Goal: Information Seeking & Learning: Learn about a topic

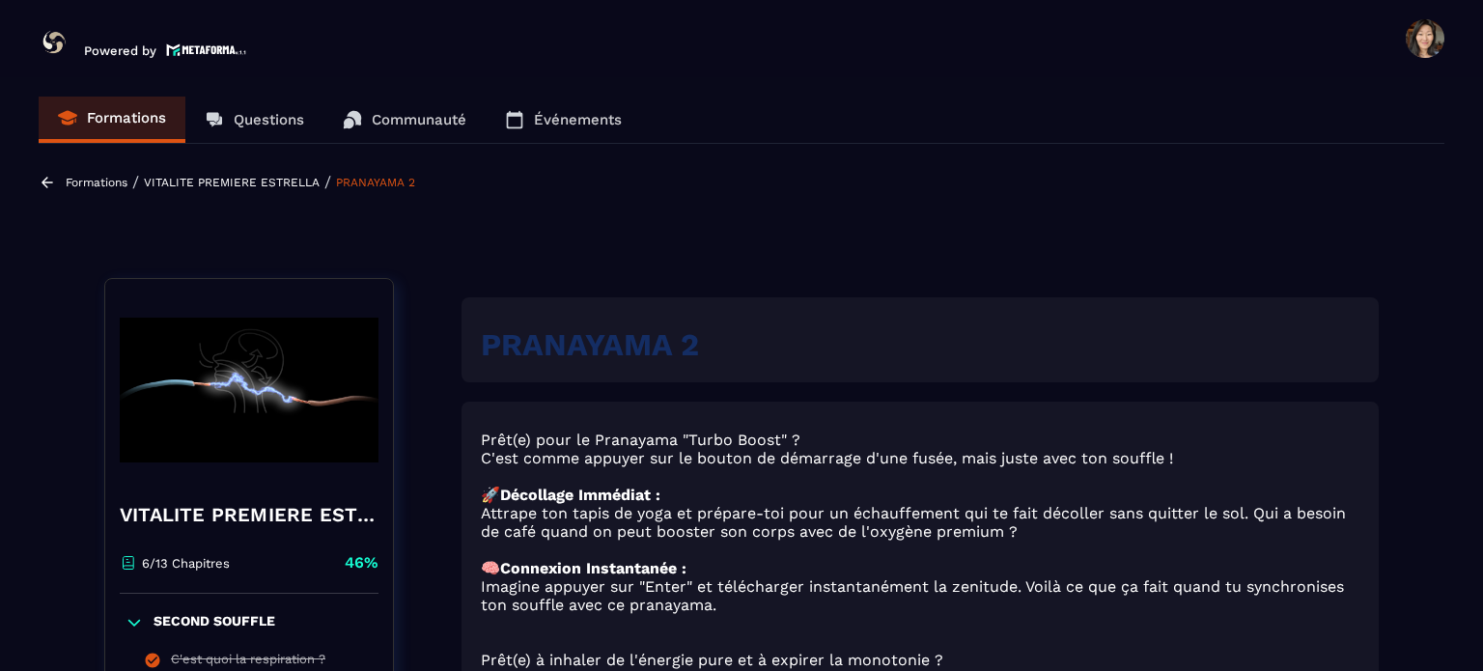
scroll to position [1085, 0]
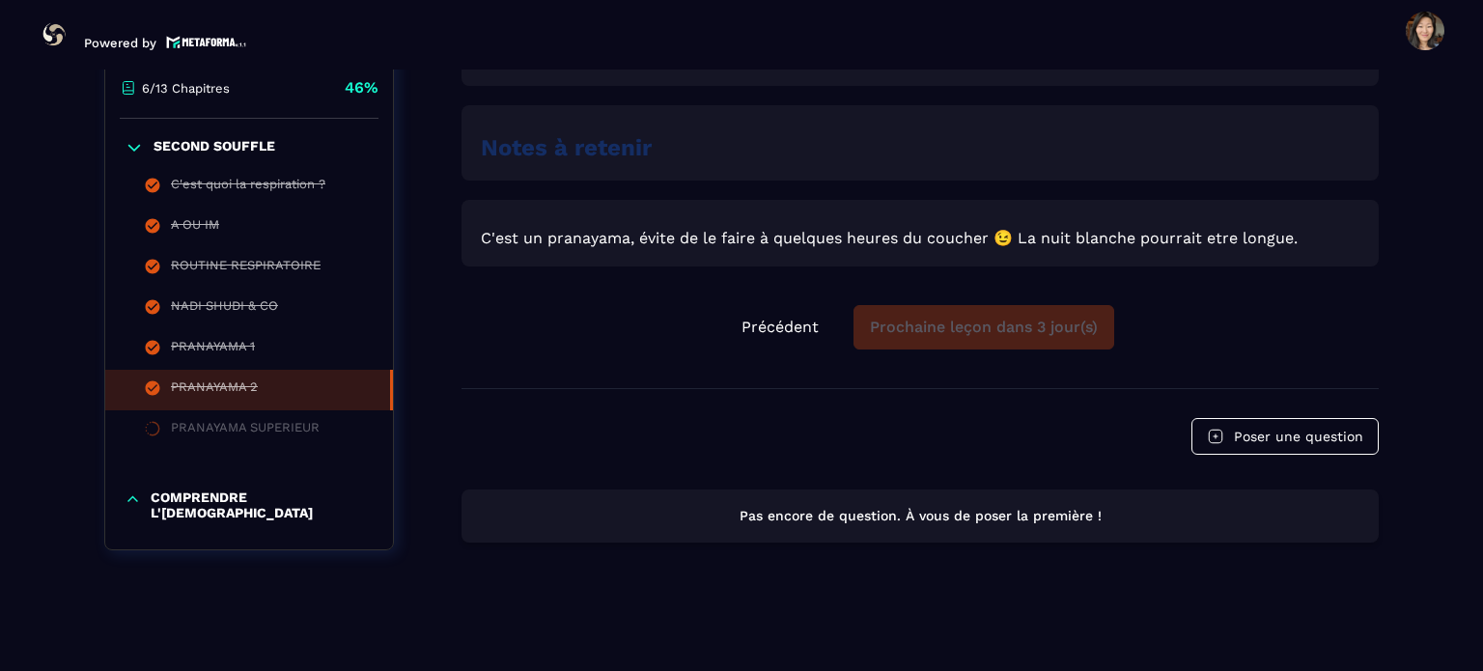
click at [28, 232] on section "Formations Questions Communauté Événements Formations / VITALITE PREMIERE ESTRE…" at bounding box center [741, 369] width 1483 height 601
click at [392, 410] on li "PRANAYAMA 2" at bounding box center [249, 390] width 288 height 41
drag, startPoint x: 392, startPoint y: 424, endPoint x: 392, endPoint y: 435, distance: 11.6
click at [392, 435] on ul "C'est quoi la respiration ? A OU IM ROUTINE RESPIRATOIRE NADI SHUDI & CO PRANAY…" at bounding box center [249, 309] width 288 height 284
click at [20, 364] on section "Formations Questions Communauté Événements Formations / VITALITE PREMIERE ESTRE…" at bounding box center [741, 369] width 1483 height 601
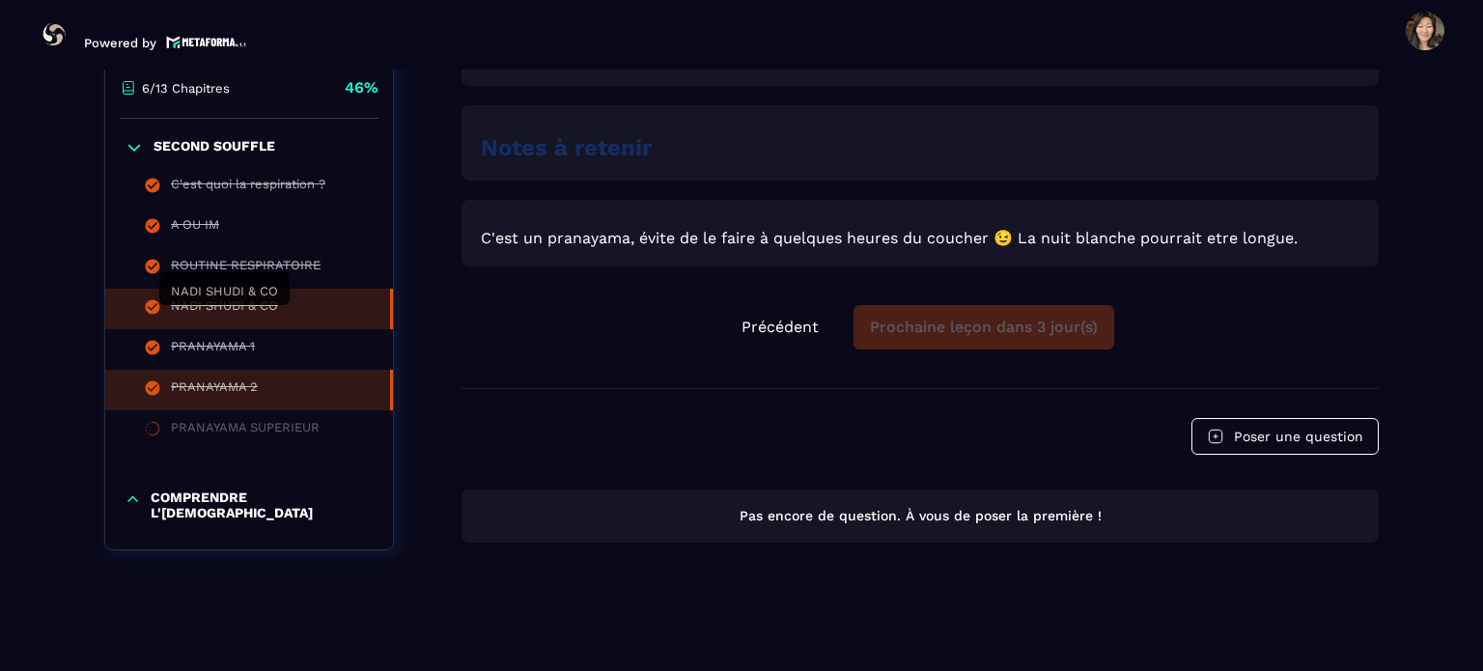
click at [255, 316] on div "NADI SHUDI & CO" at bounding box center [224, 308] width 107 height 21
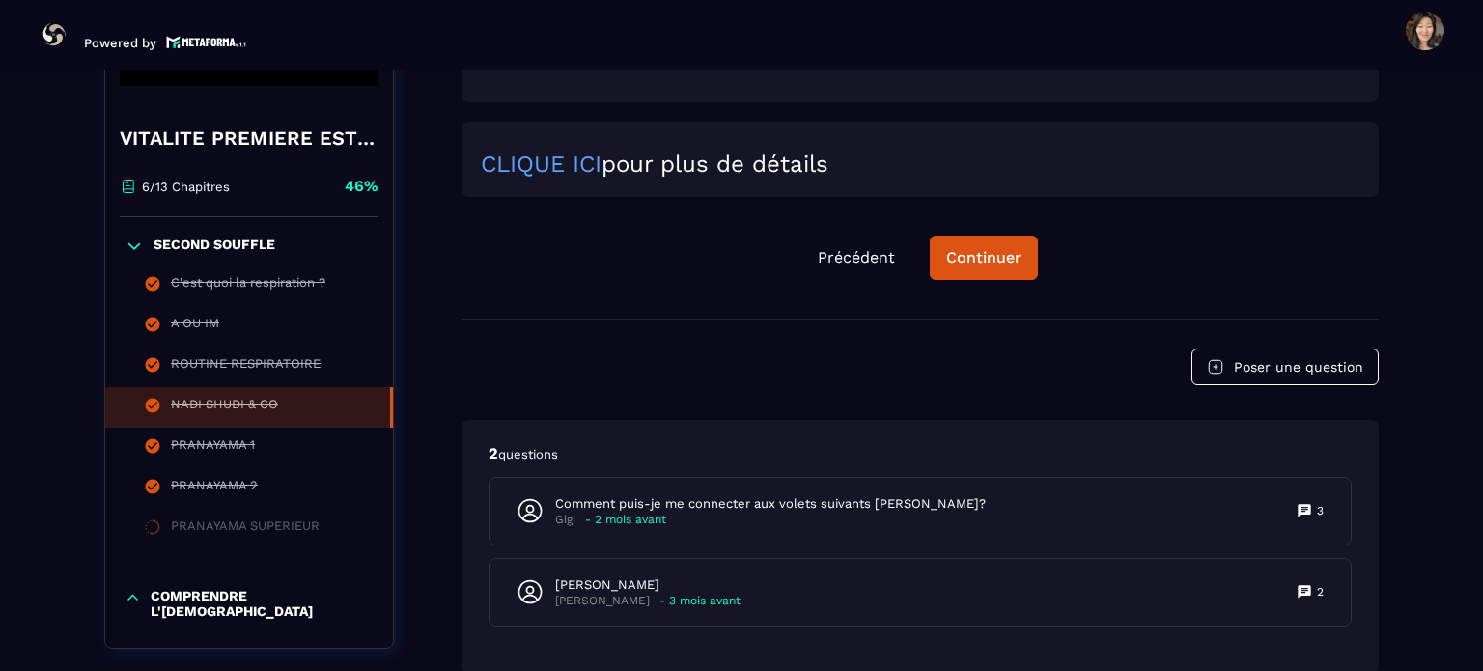
scroll to position [1842, 0]
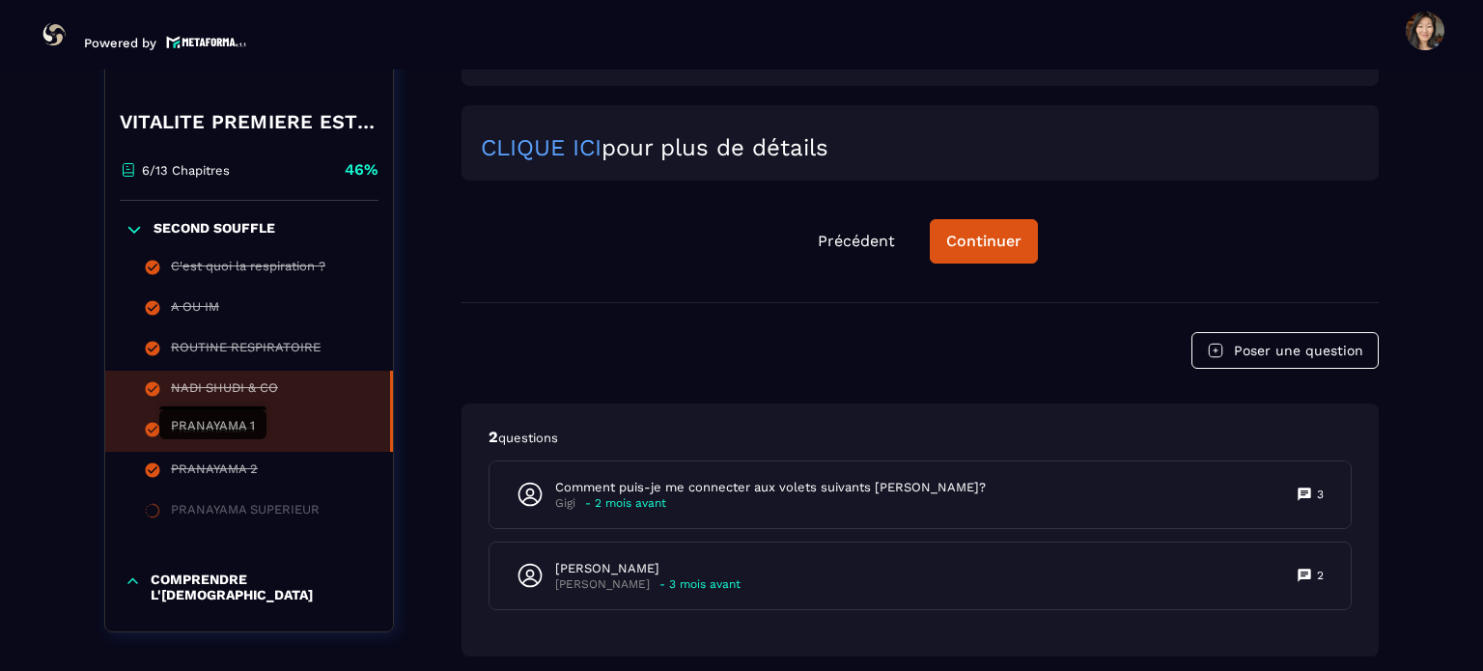
click at [235, 442] on div "PRANAYAMA 1" at bounding box center [213, 431] width 84 height 21
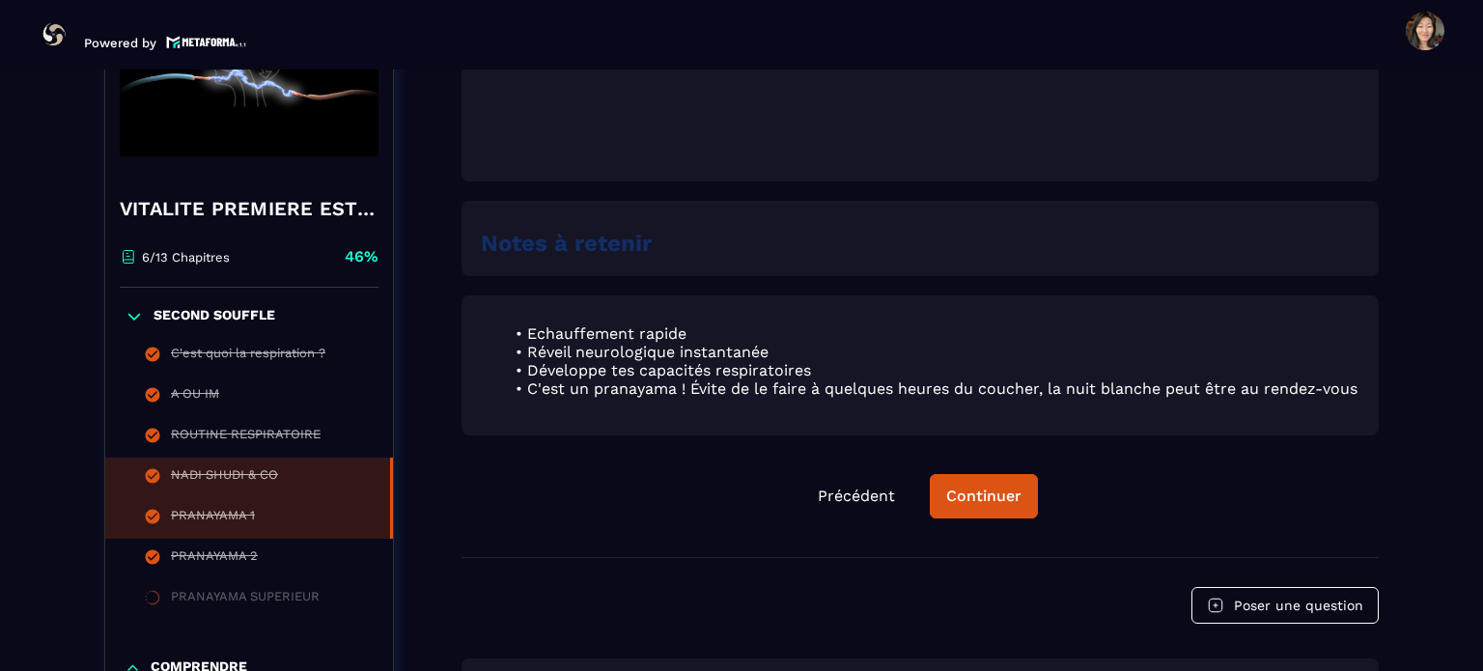
scroll to position [1235, 0]
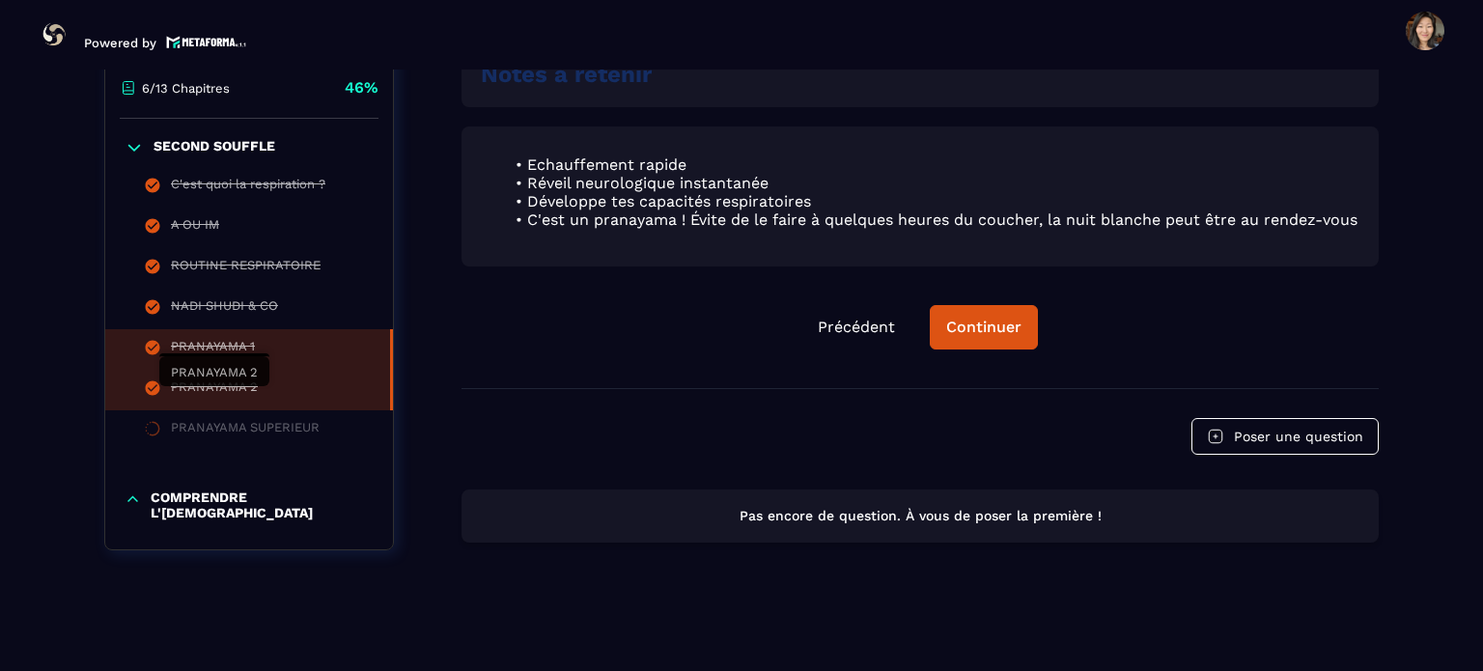
click at [201, 401] on div "PRANAYAMA 2" at bounding box center [214, 389] width 87 height 21
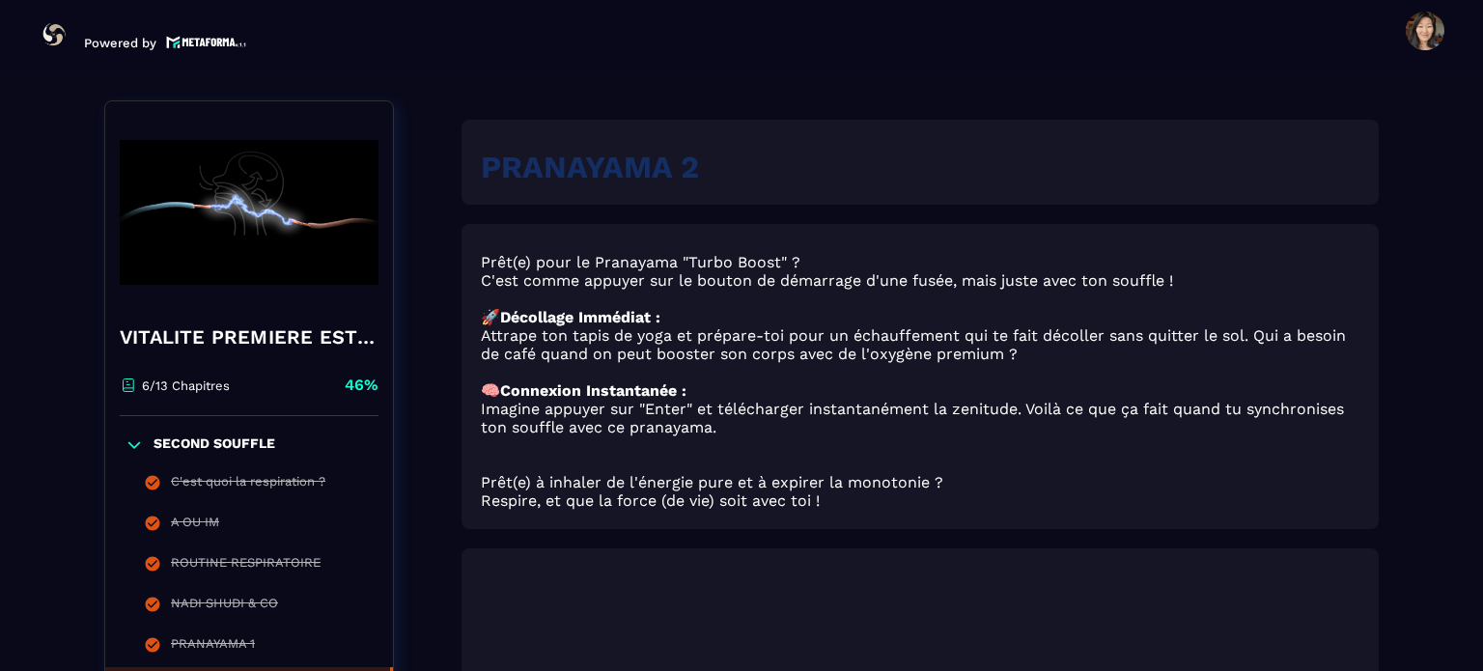
scroll to position [290, 0]
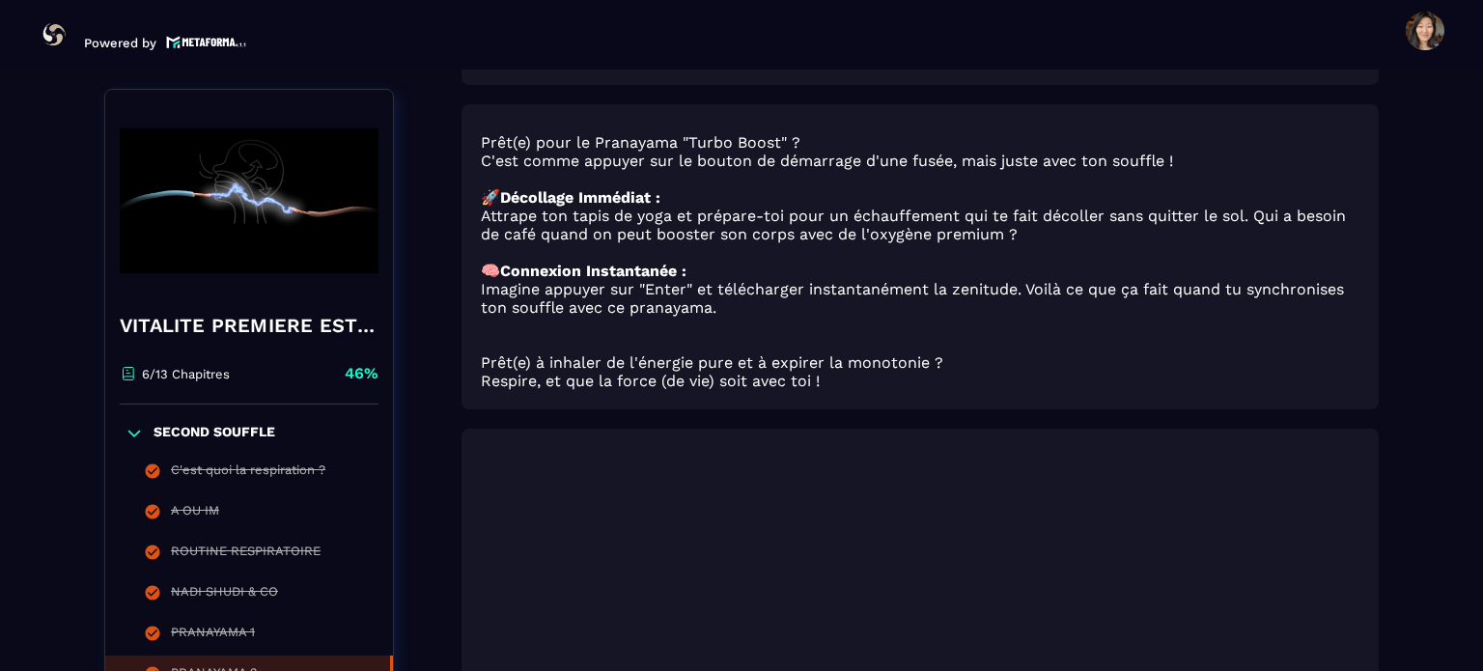
click at [1067, 177] on p at bounding box center [920, 179] width 878 height 18
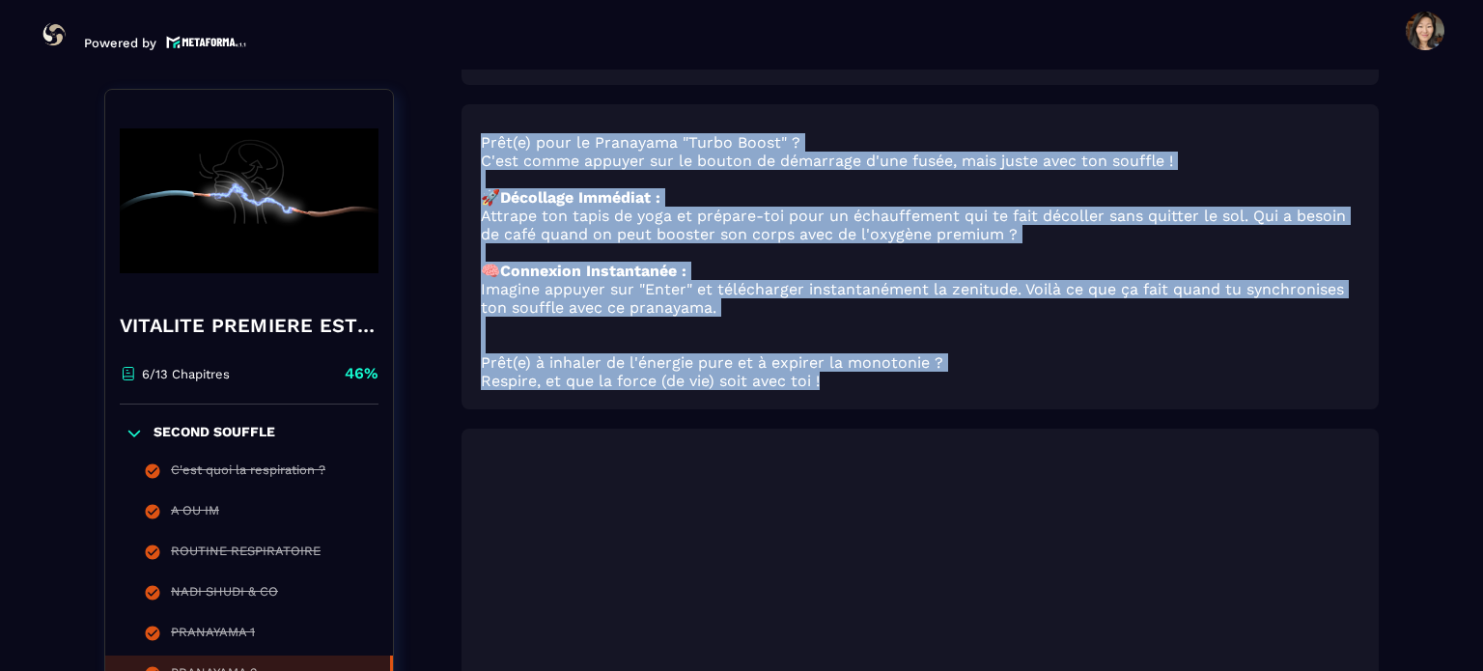
drag, startPoint x: 483, startPoint y: 137, endPoint x: 1051, endPoint y: 381, distance: 618.7
click at [1051, 381] on div "Prêt(e) pour le Pranayama "Turbo Boost" ? C'est comme appuyer sur le bouton de …" at bounding box center [920, 261] width 878 height 257
click at [939, 312] on p "Imagine appuyer sur "Enter" et télécharger instantanément la zenitude. Voilà ce…" at bounding box center [920, 298] width 878 height 37
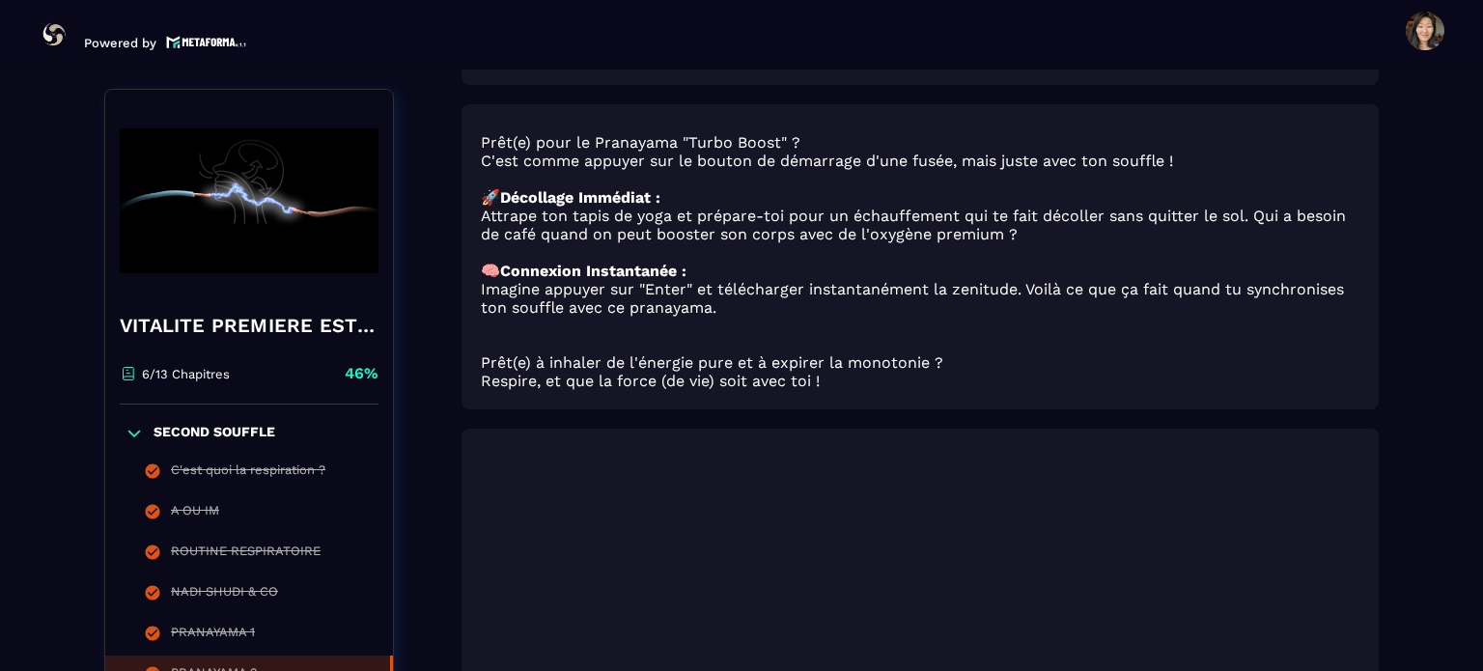
click at [568, 148] on p "Prêt(e) pour le Pranayama "Turbo Boost" ?" at bounding box center [920, 142] width 878 height 18
drag, startPoint x: 480, startPoint y: 138, endPoint x: 514, endPoint y: 147, distance: 35.8
click at [482, 140] on p "Prêt(e) pour le Pranayama "Turbo Boost" ?" at bounding box center [920, 142] width 878 height 18
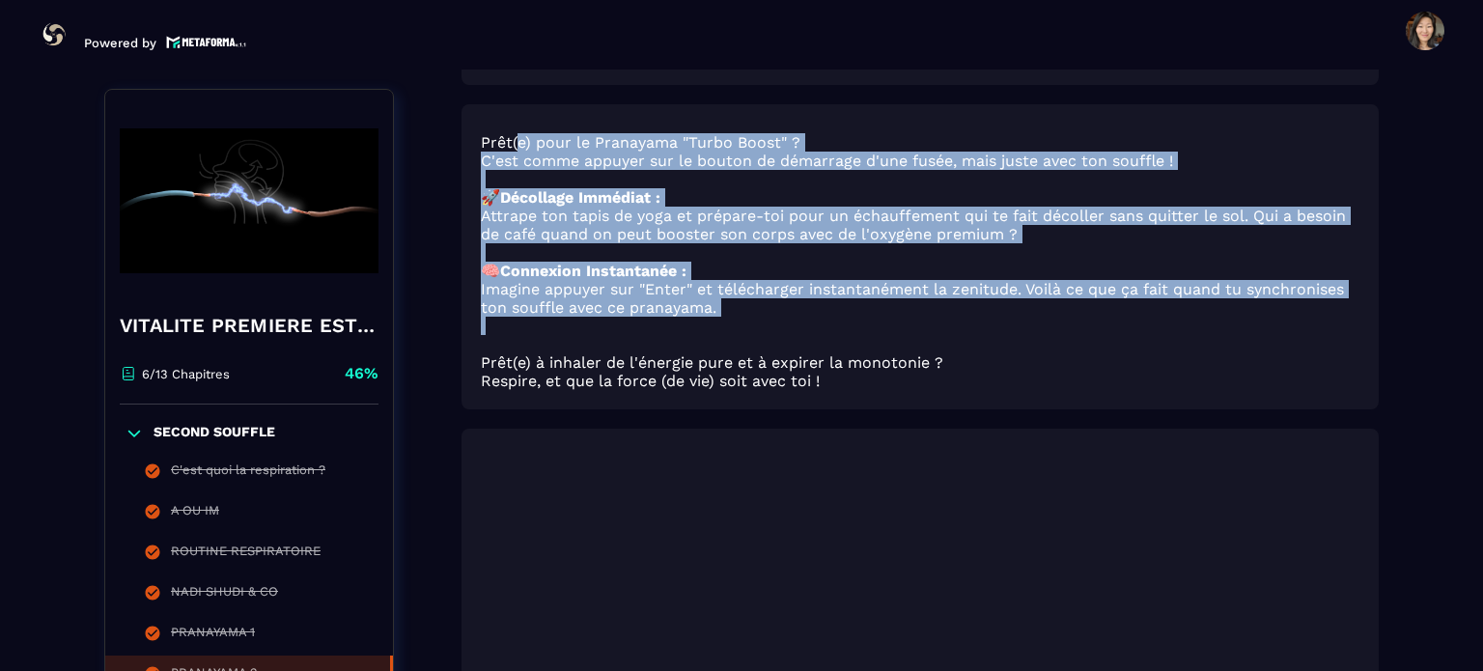
drag, startPoint x: 514, startPoint y: 147, endPoint x: 1114, endPoint y: 328, distance: 626.2
click at [1114, 328] on div "Prêt(e) pour le Pranayama "Turbo Boost" ? C'est comme appuyer sur le bouton de …" at bounding box center [920, 261] width 878 height 257
click at [986, 220] on p "Attrape ton tapis de yoga et prépare-toi pour un échauffement qui te fait décol…" at bounding box center [920, 225] width 878 height 37
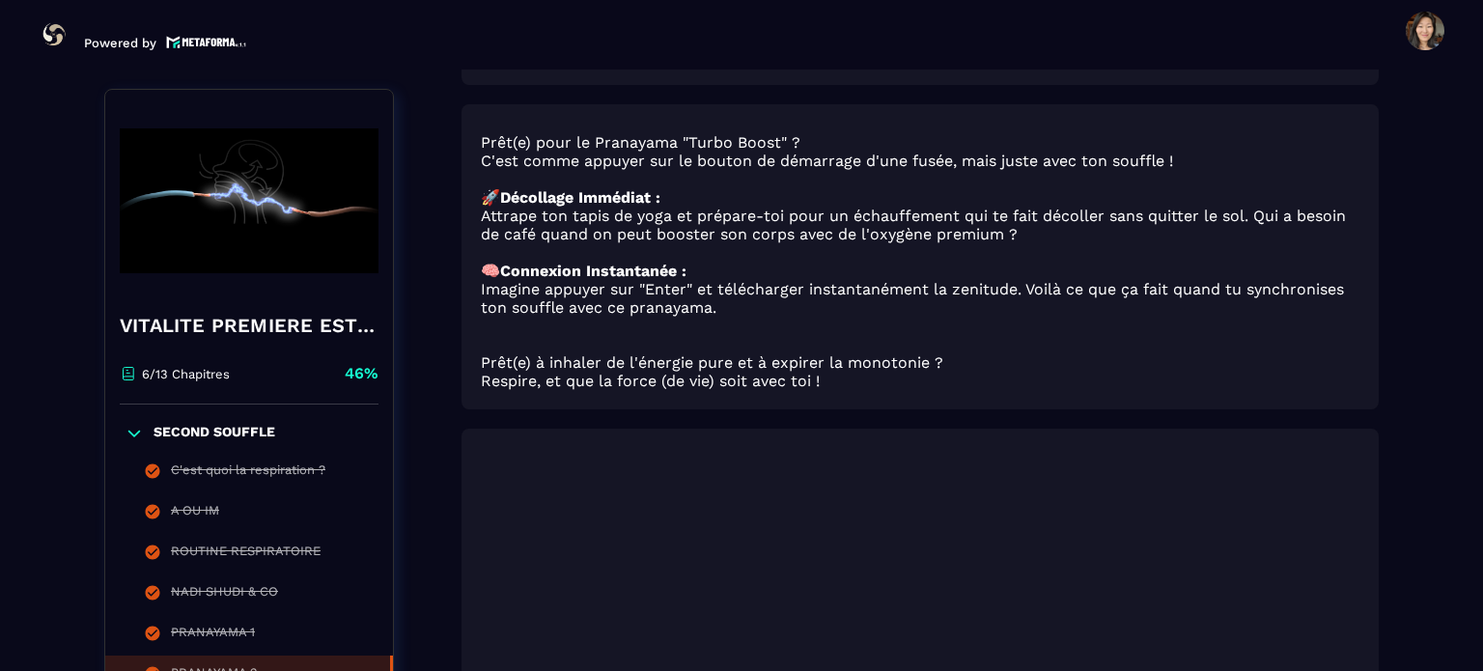
click at [836, 178] on p at bounding box center [920, 179] width 878 height 18
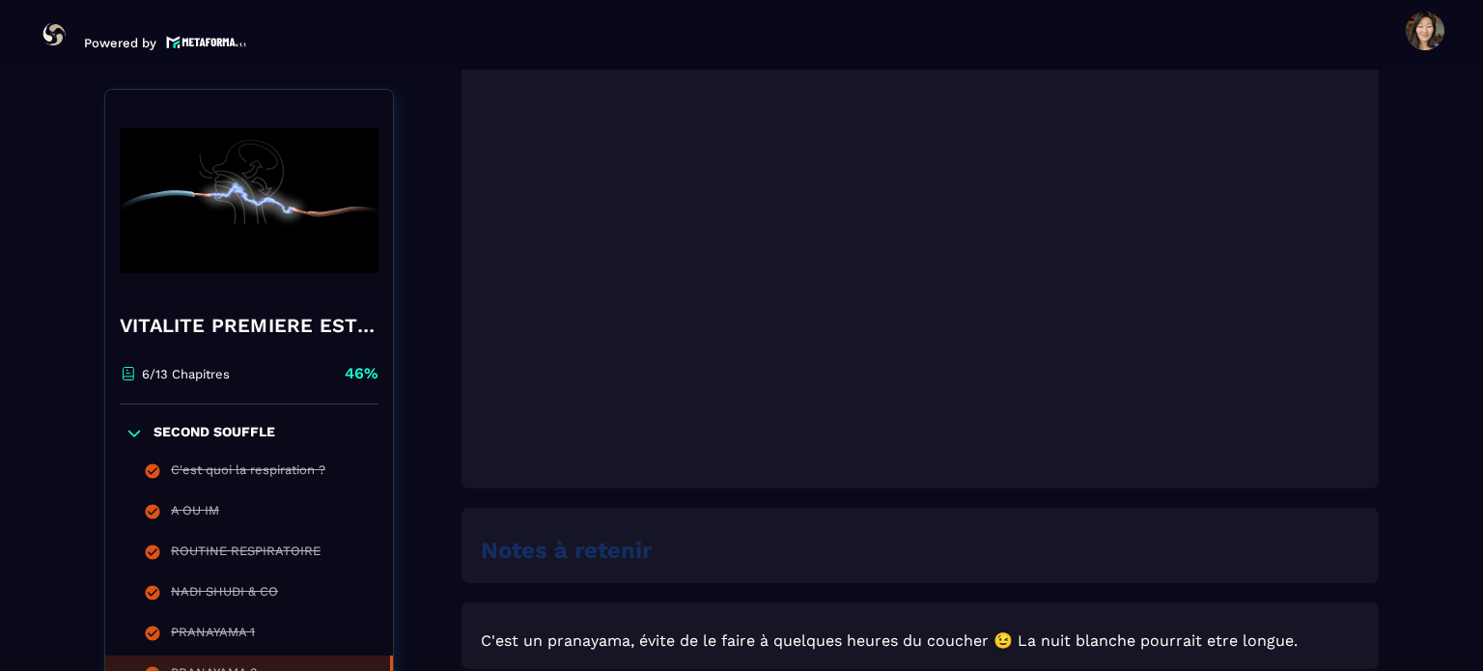
scroll to position [1062, 0]
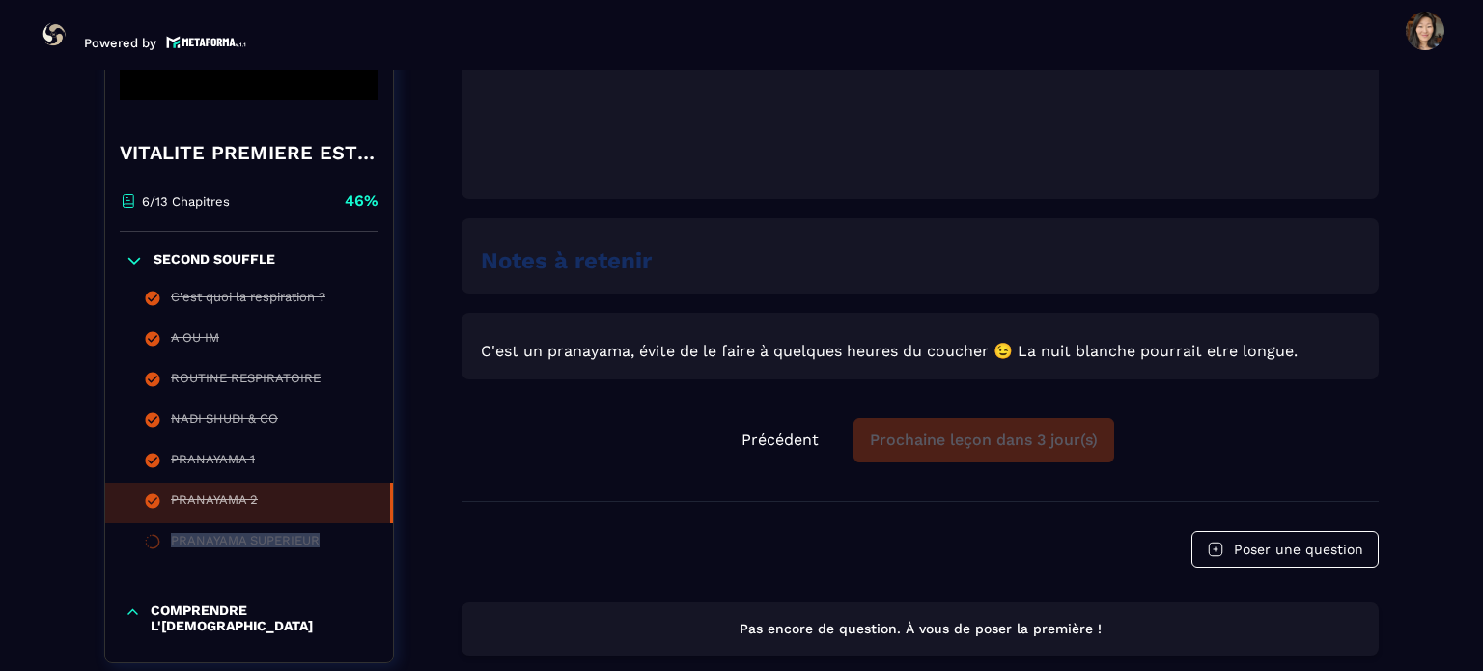
drag, startPoint x: 390, startPoint y: 539, endPoint x: 392, endPoint y: 567, distance: 28.1
click at [392, 564] on ul "C'est quoi la respiration ? A OU IM ROUTINE RESPIRATOIRE NADI SHUDI & CO PRANAY…" at bounding box center [249, 422] width 288 height 284
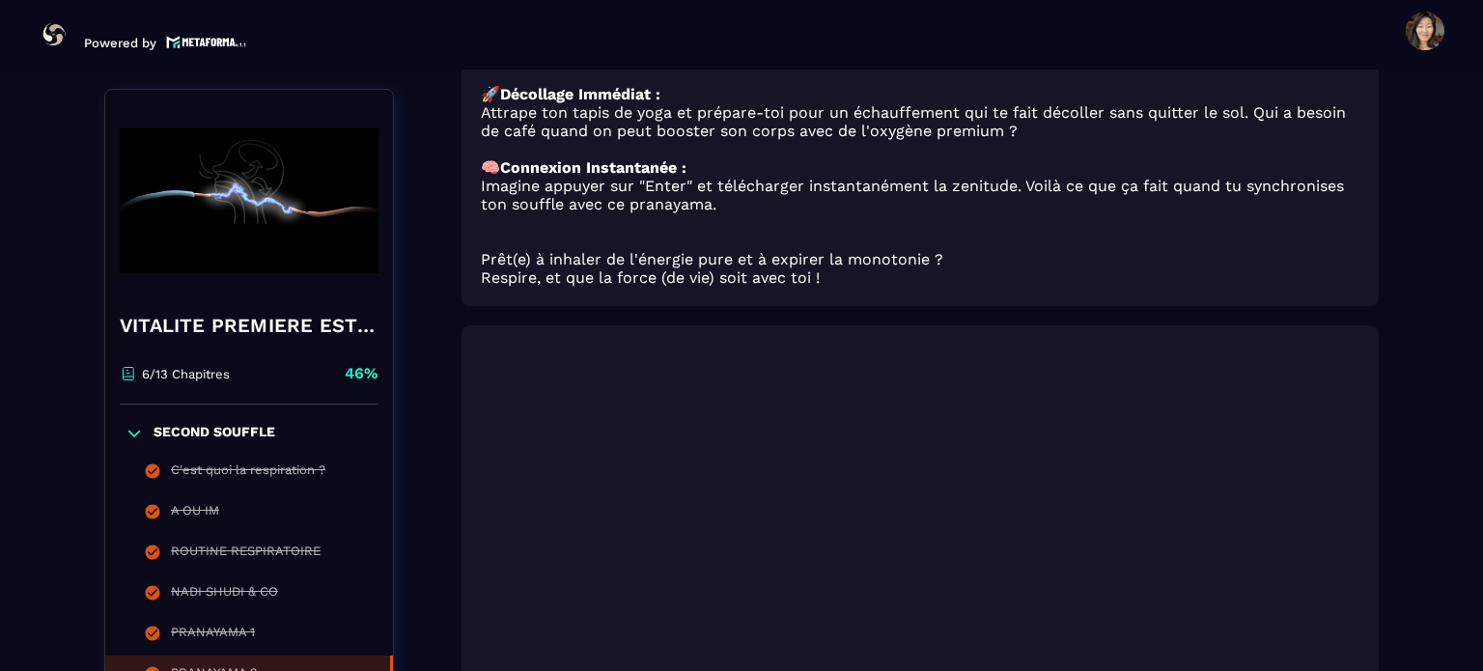
scroll to position [314, 0]
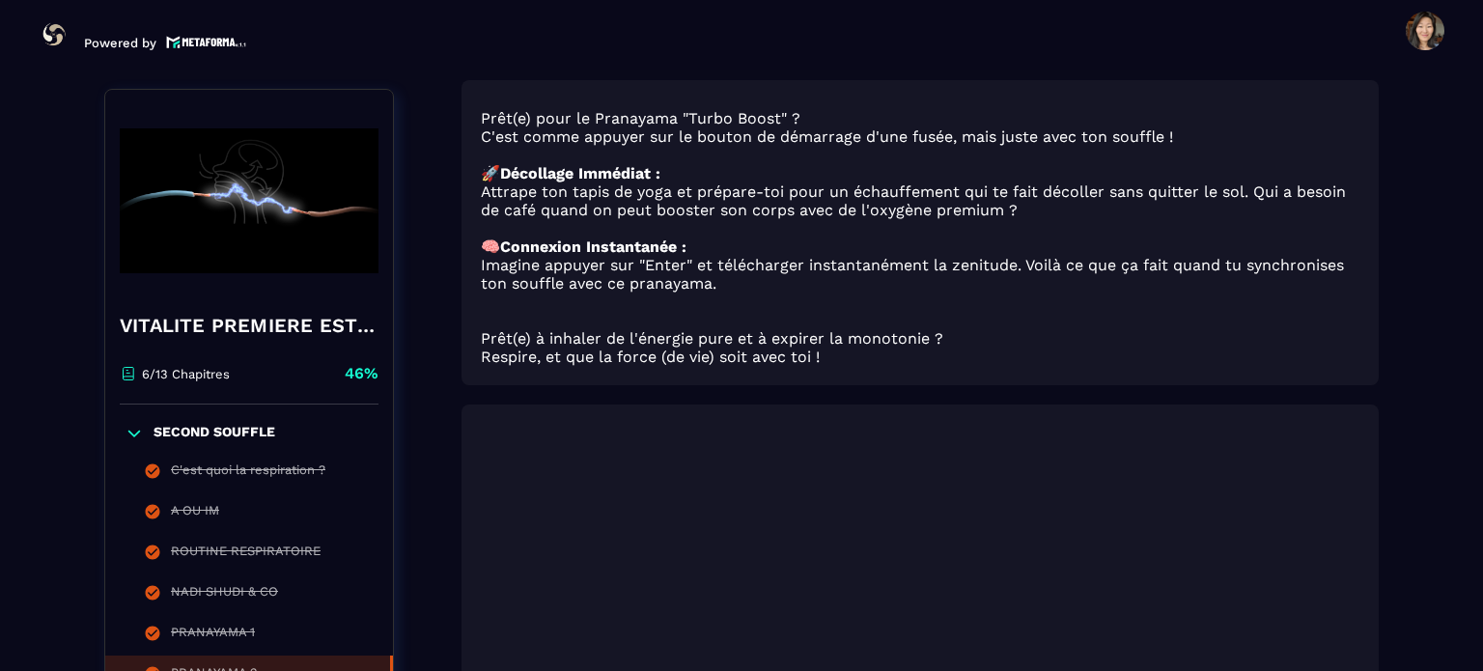
click at [26, 262] on section "Formations Questions Communauté Événements Formations / VITALITE PREMIERE ESTRE…" at bounding box center [741, 369] width 1483 height 601
click at [35, 337] on section "Formations Questions Communauté Événements Formations / VITALITE PREMIERE ESTRE…" at bounding box center [741, 369] width 1483 height 601
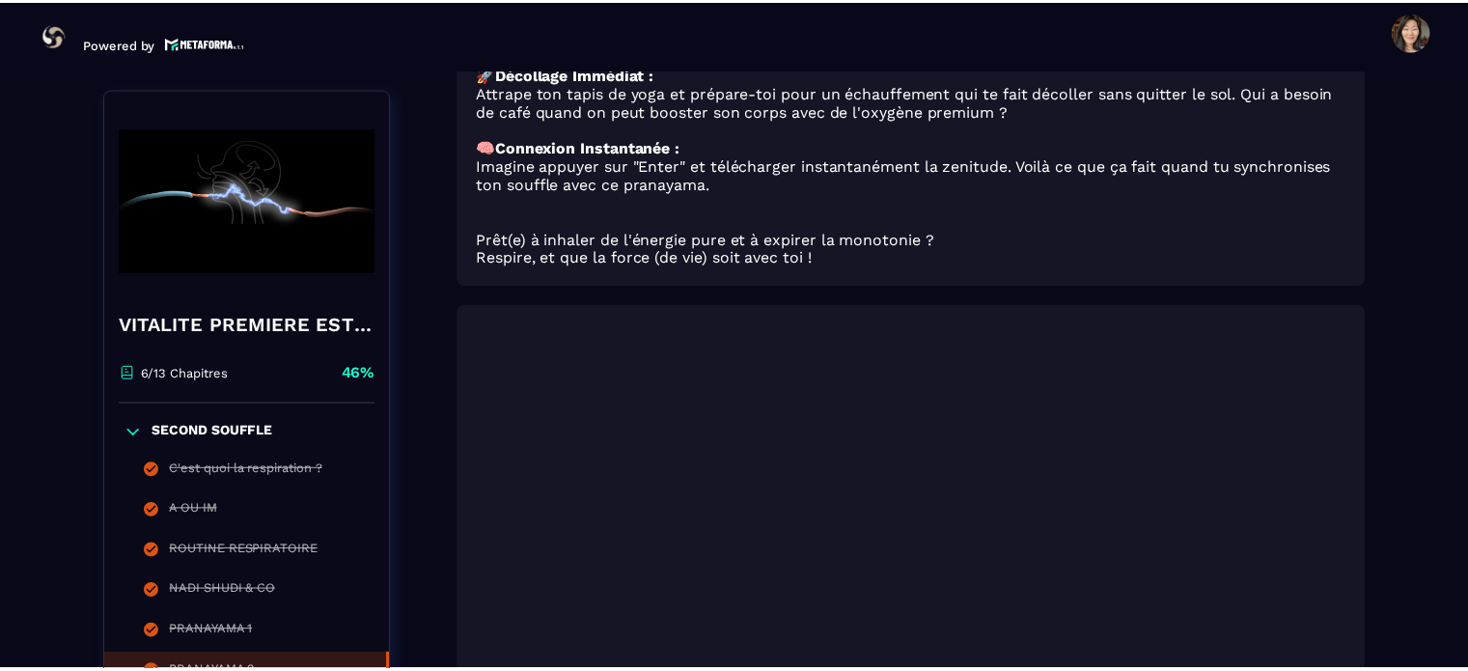
scroll to position [0, 0]
